Goal: Check status: Check status

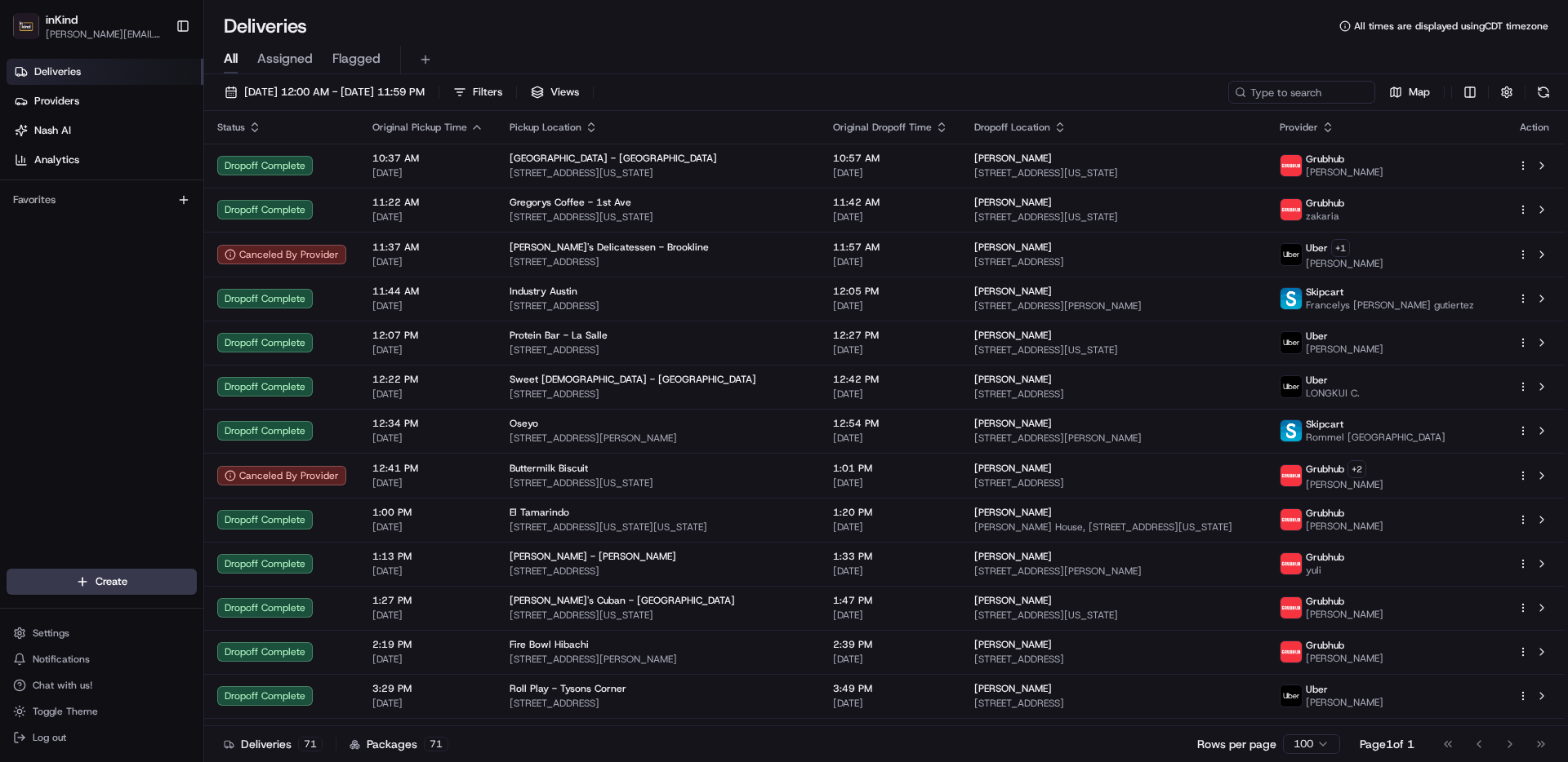
scroll to position [28, 0]
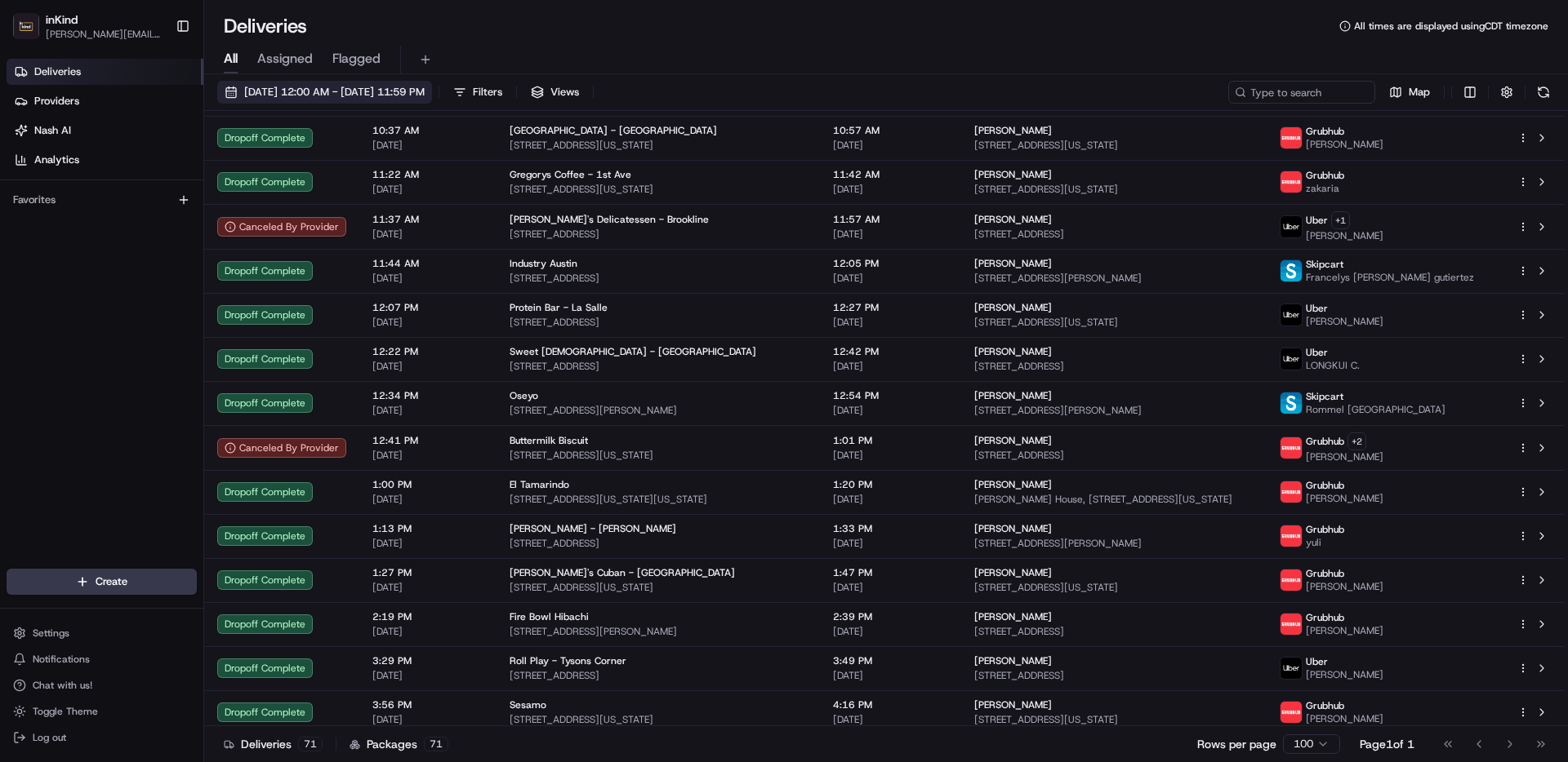
click at [425, 88] on span "[DATE] 12:00 AM - [DATE] 11:59 PM" at bounding box center [335, 92] width 180 height 14
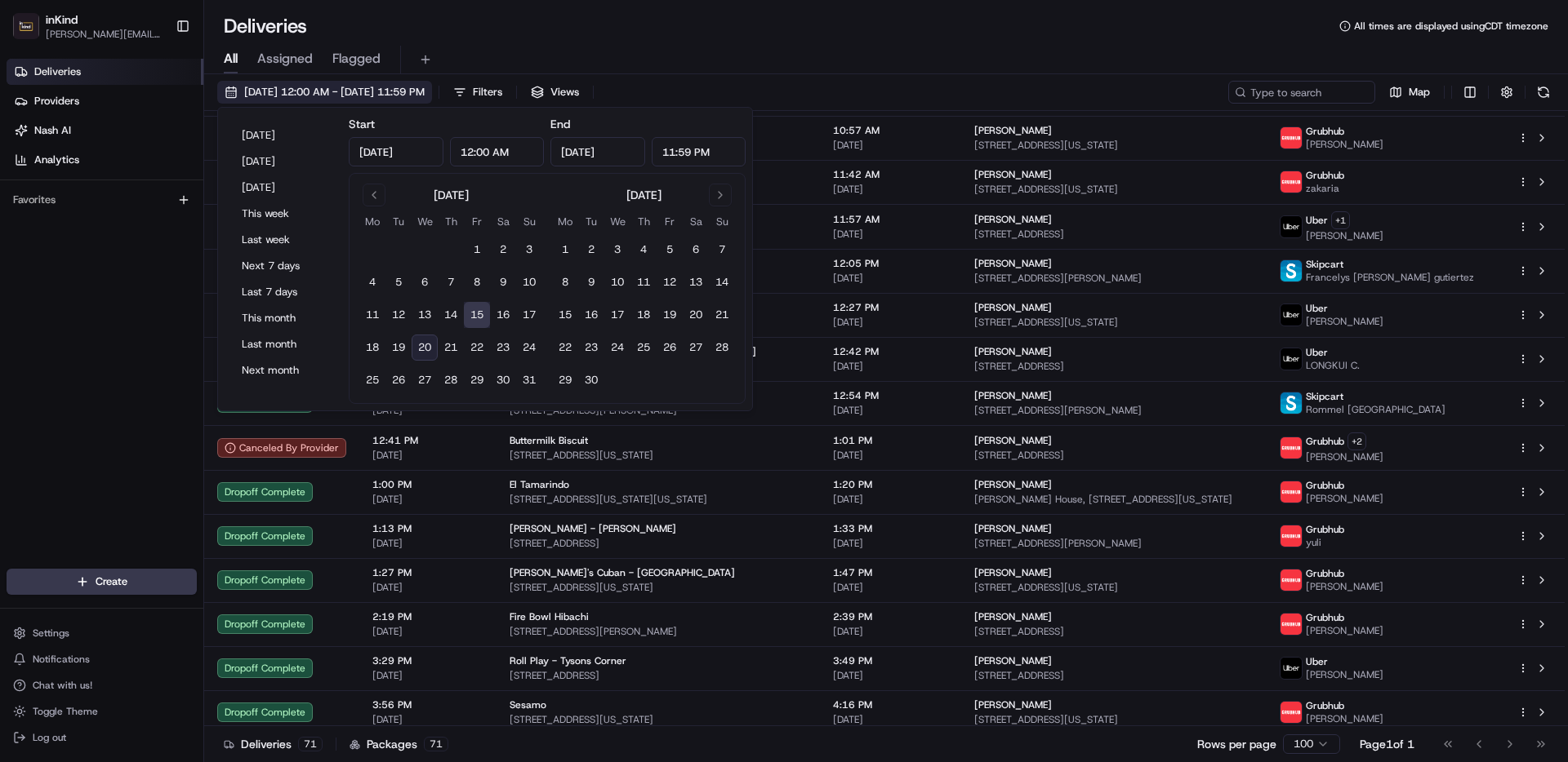
click at [425, 88] on span "[DATE] 12:00 AM - [DATE] 11:59 PM" at bounding box center [335, 92] width 180 height 14
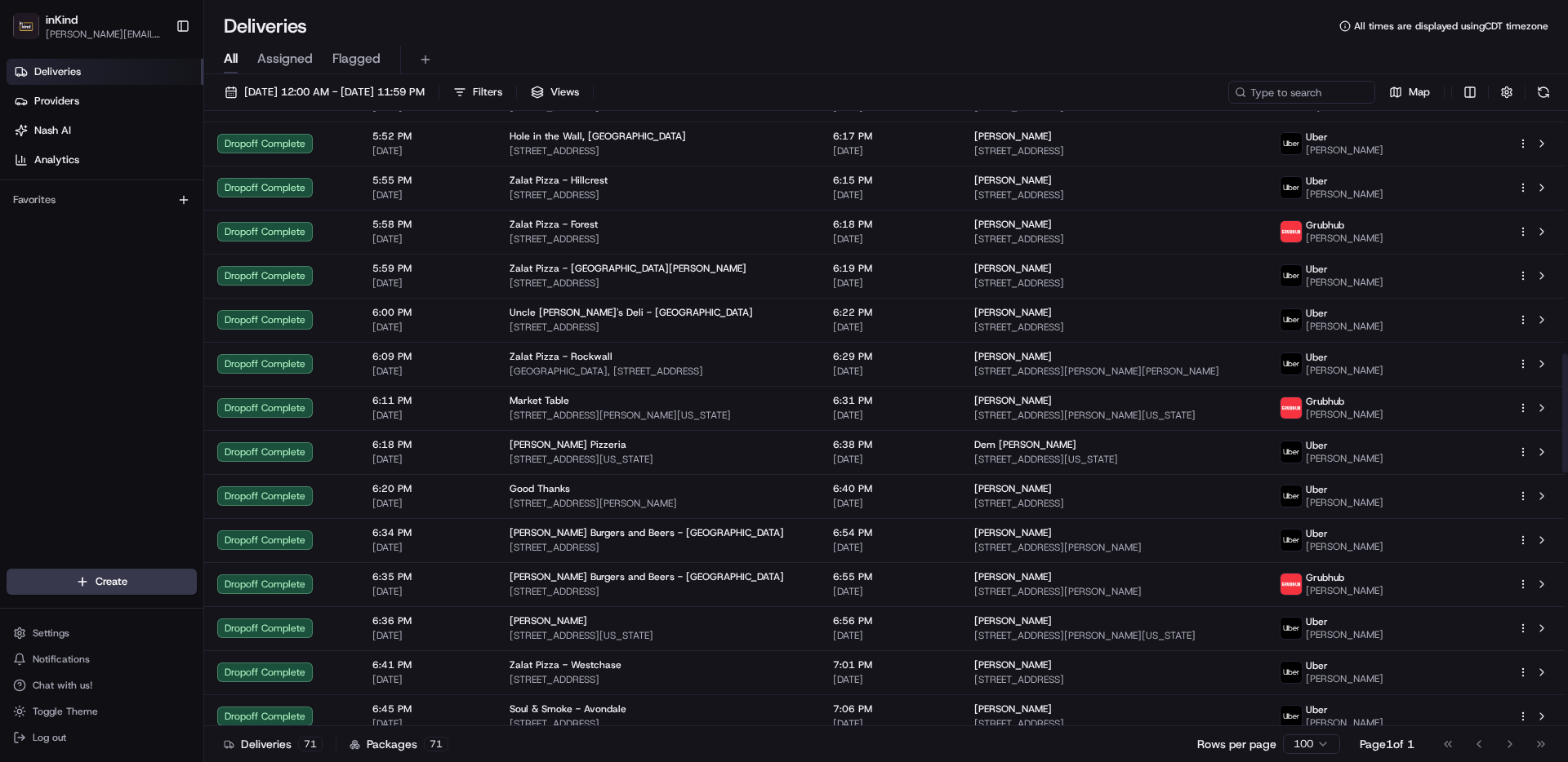
scroll to position [1262, 0]
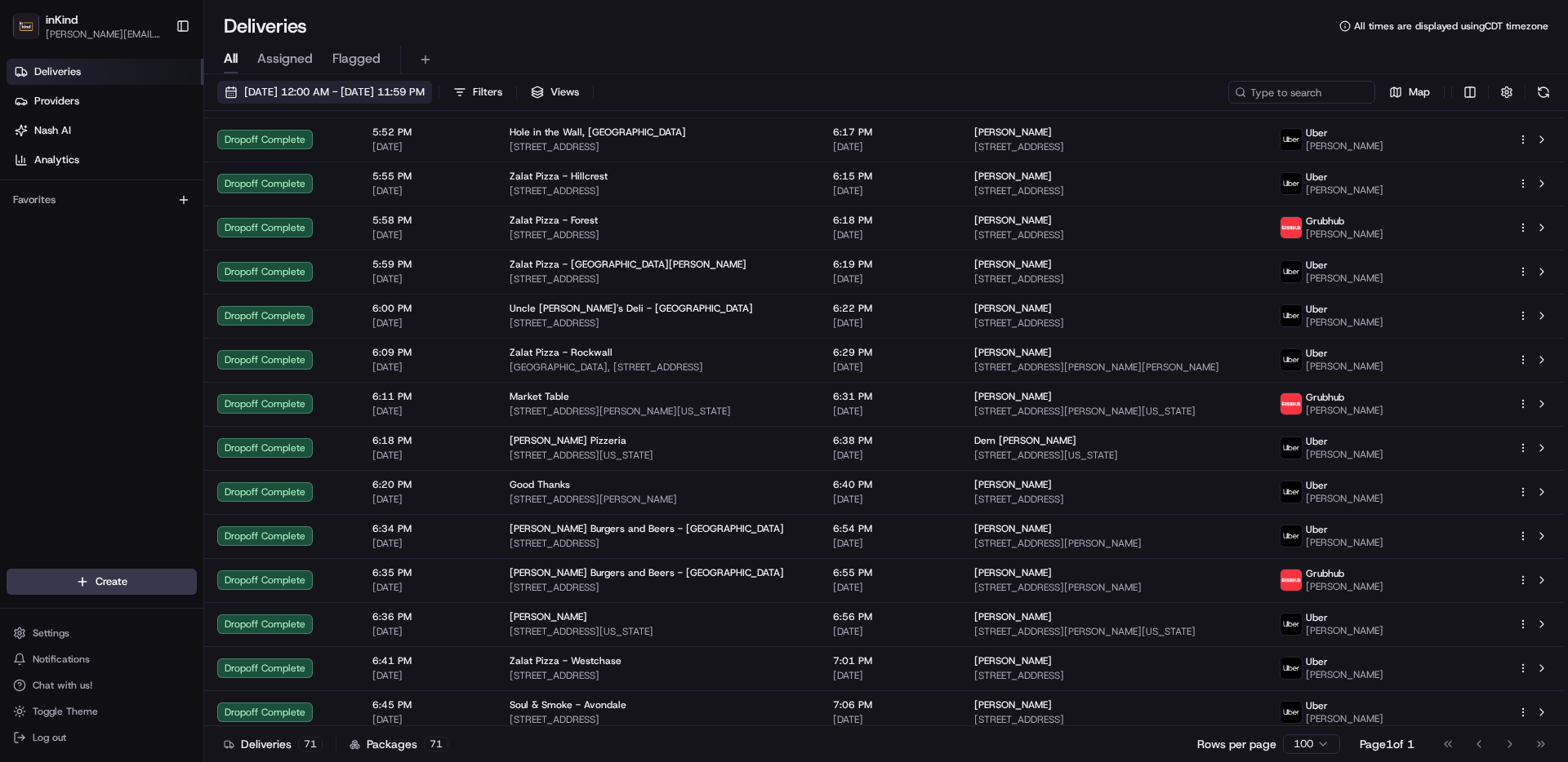
click at [312, 93] on span "[DATE] 12:00 AM - [DATE] 11:59 PM" at bounding box center [335, 92] width 180 height 14
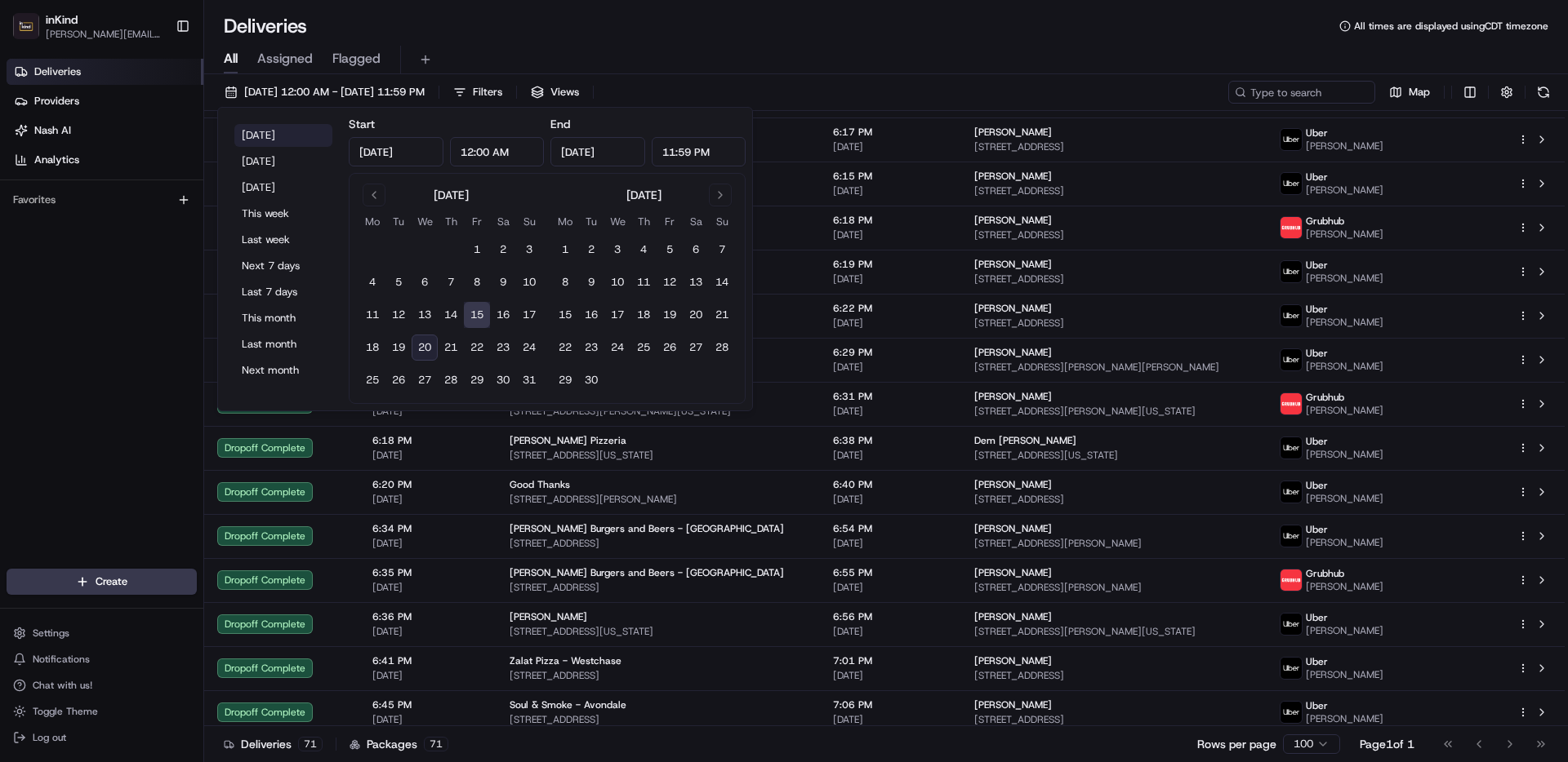
click at [272, 129] on button "[DATE]" at bounding box center [283, 135] width 98 height 23
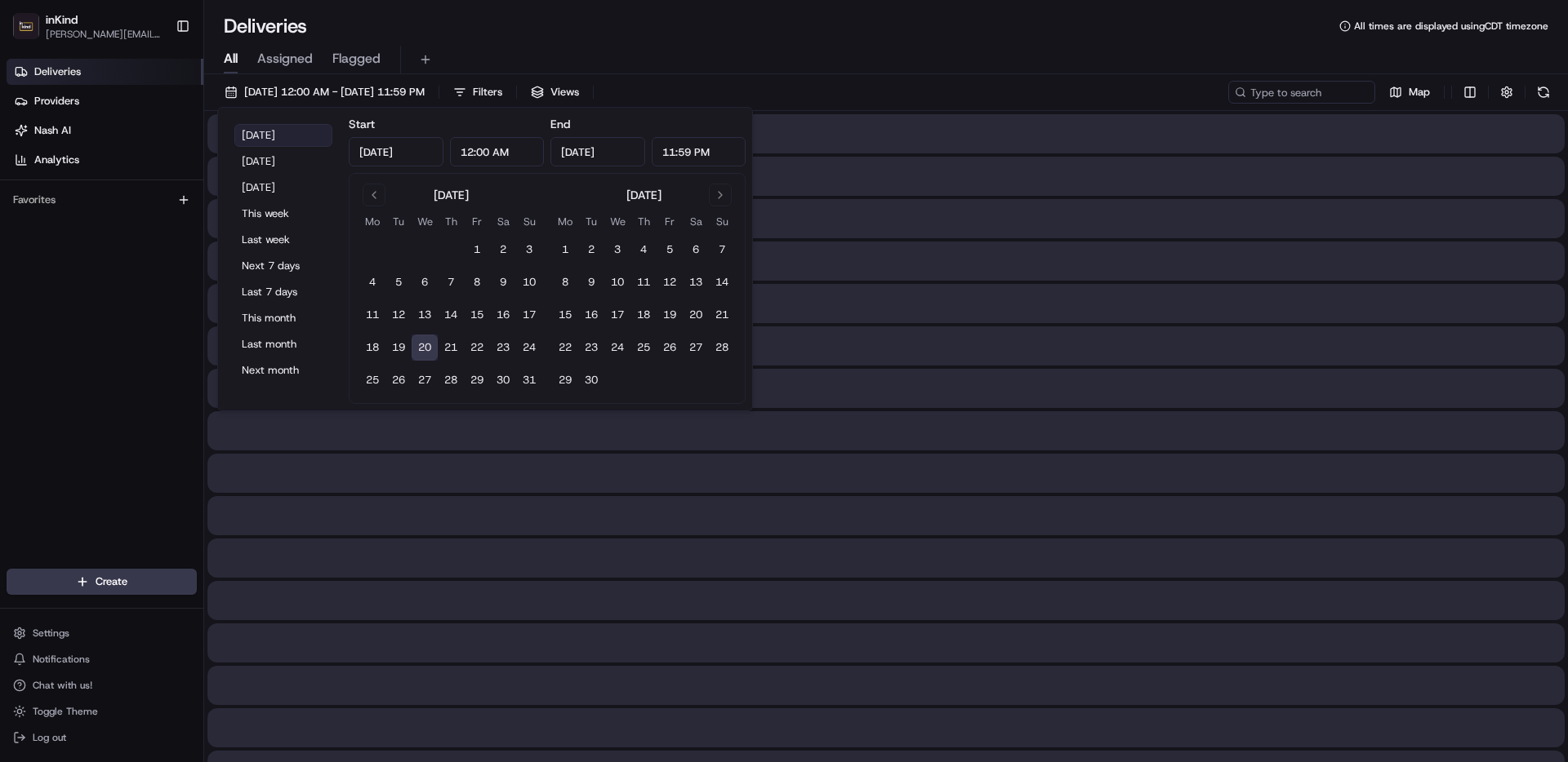
type input "[DATE]"
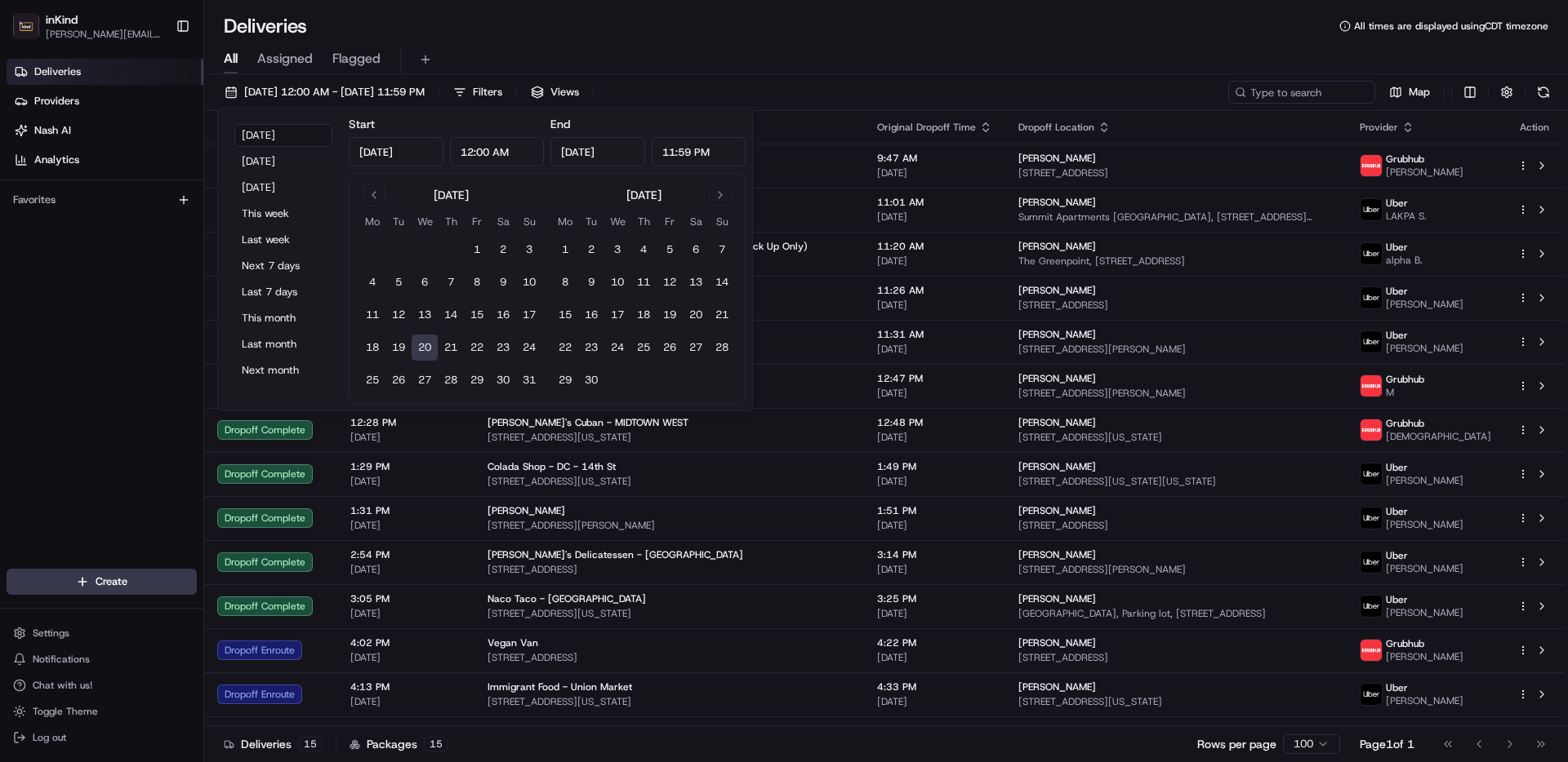
click at [755, 92] on div "[DATE] 12:00 AM - [DATE] 11:59 PM Filters Views Map" at bounding box center [885, 96] width 1363 height 30
